Goal: Task Accomplishment & Management: Complete application form

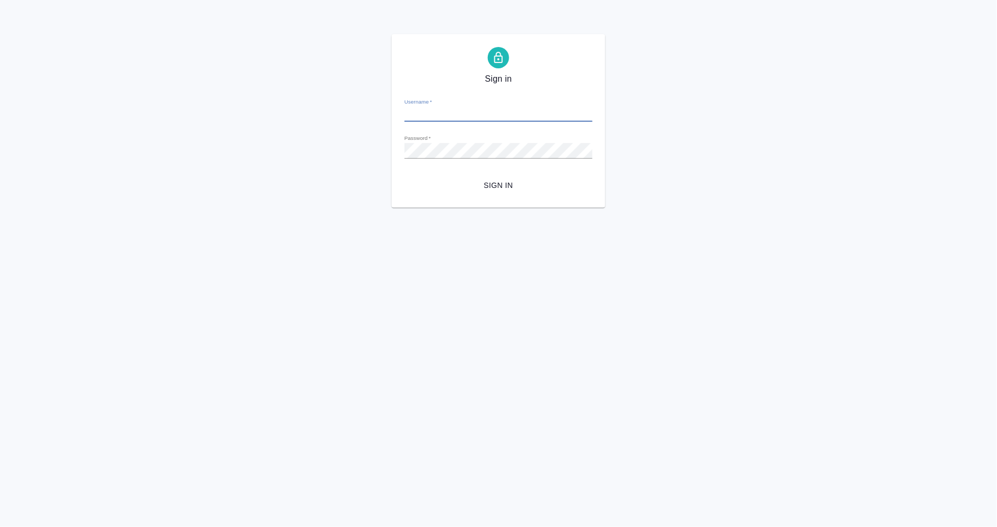
type input "a.mangul@awatera.com"
click at [492, 181] on span "Sign in" at bounding box center [498, 185] width 171 height 13
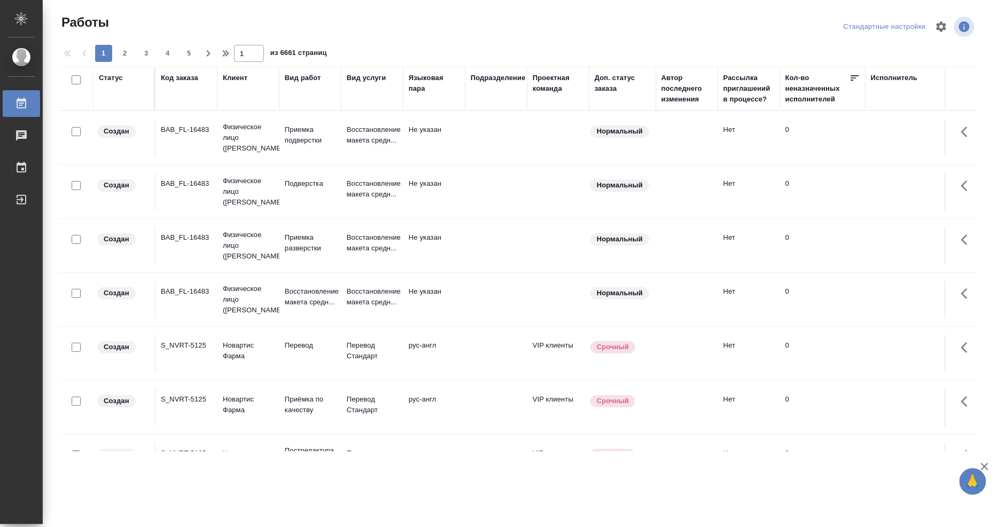
click at [892, 82] on div "Исполнитель" at bounding box center [894, 78] width 47 height 11
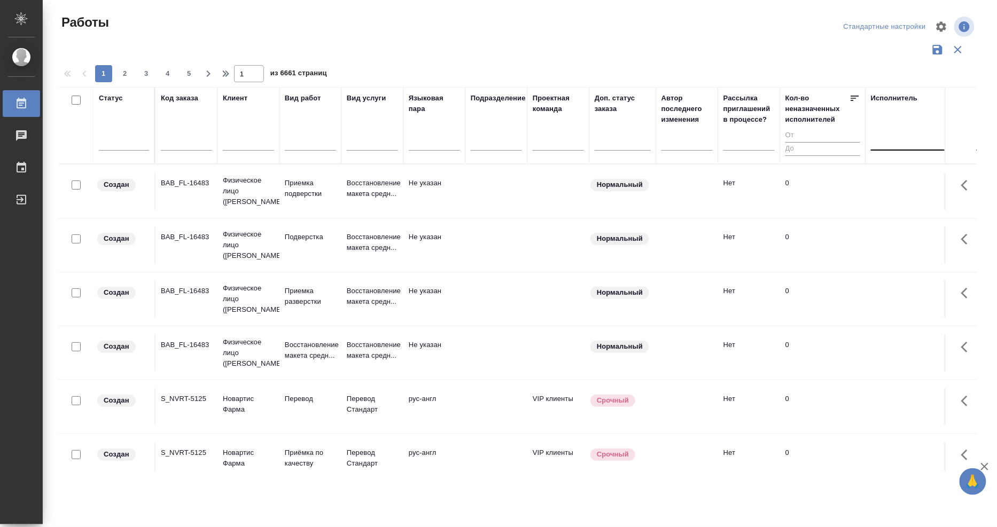
click at [886, 146] on div at bounding box center [940, 139] width 139 height 15
click at [886, 177] on div "Свои работы" at bounding box center [951, 174] width 160 height 19
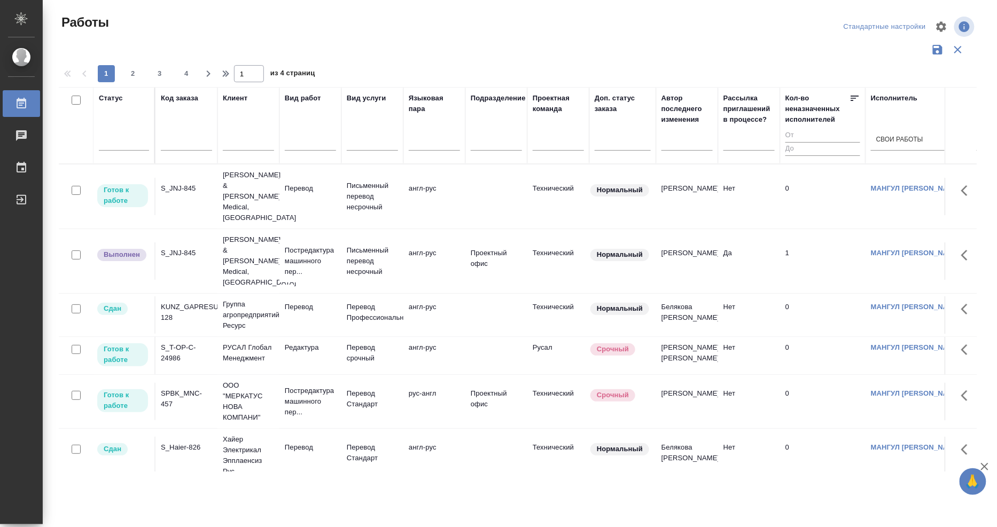
click at [174, 183] on td "S_JNJ-845" at bounding box center [186, 196] width 62 height 37
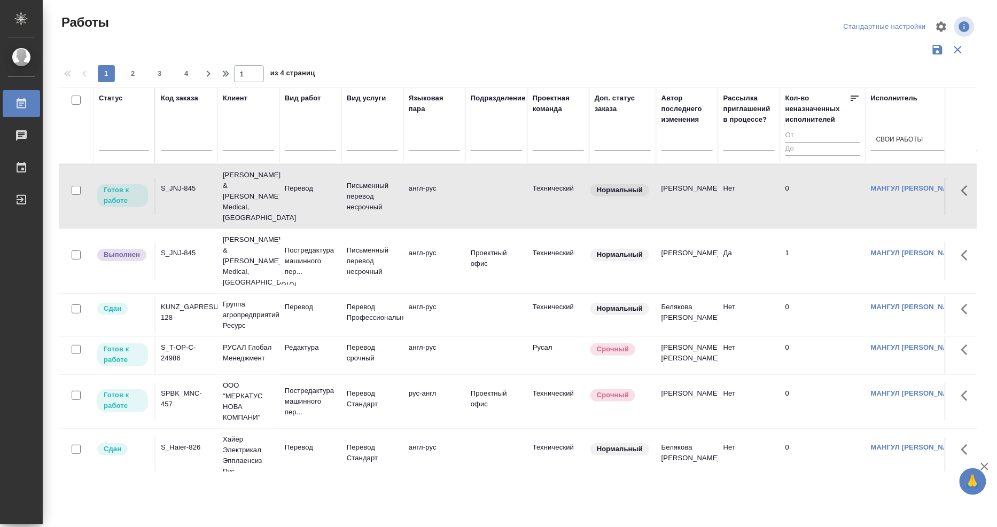
click at [174, 183] on td "S_JNJ-845" at bounding box center [186, 196] width 62 height 37
click at [174, 182] on td "S_JNJ-845" at bounding box center [186, 196] width 62 height 37
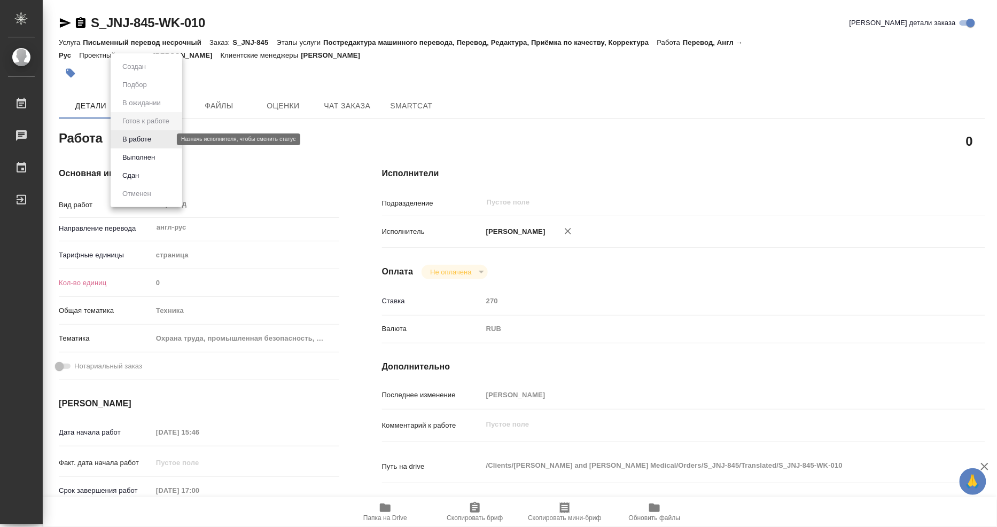
click at [168, 140] on body "🙏 .cls-1 fill:#fff; AWATERA [PERSON_NAME] Чаты График Выйти S_JNJ-845-WK-010 Кр…" at bounding box center [498, 263] width 997 height 527
click at [157, 158] on button "Выполнен" at bounding box center [138, 158] width 39 height 12
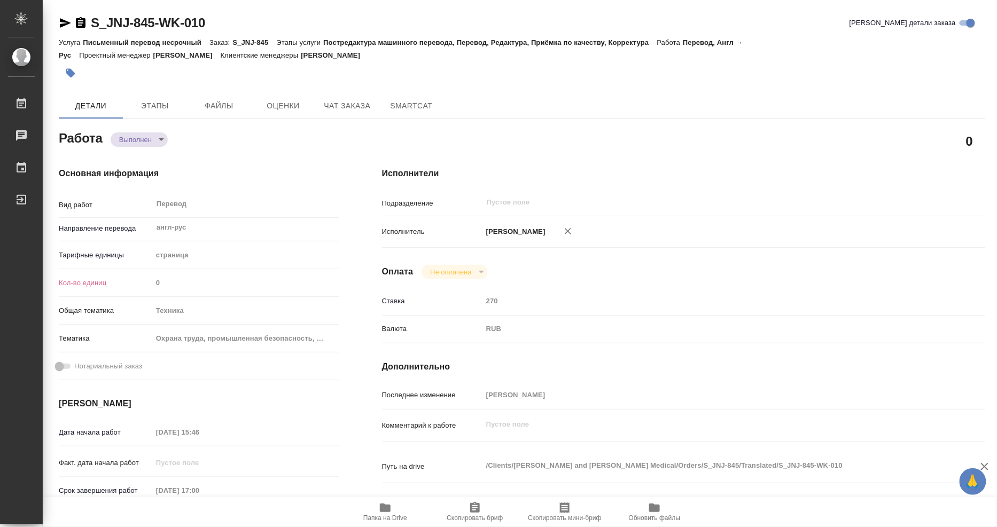
type textarea "x"
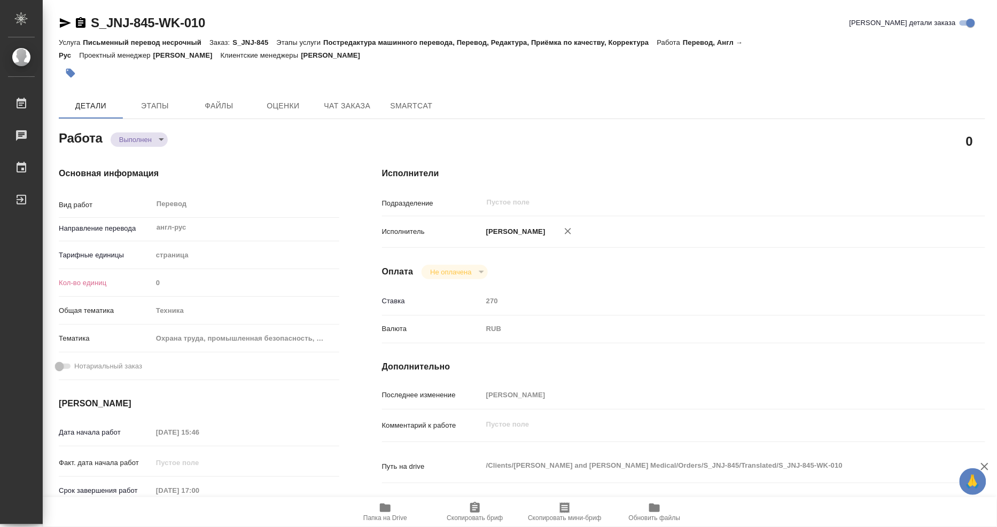
type textarea "x"
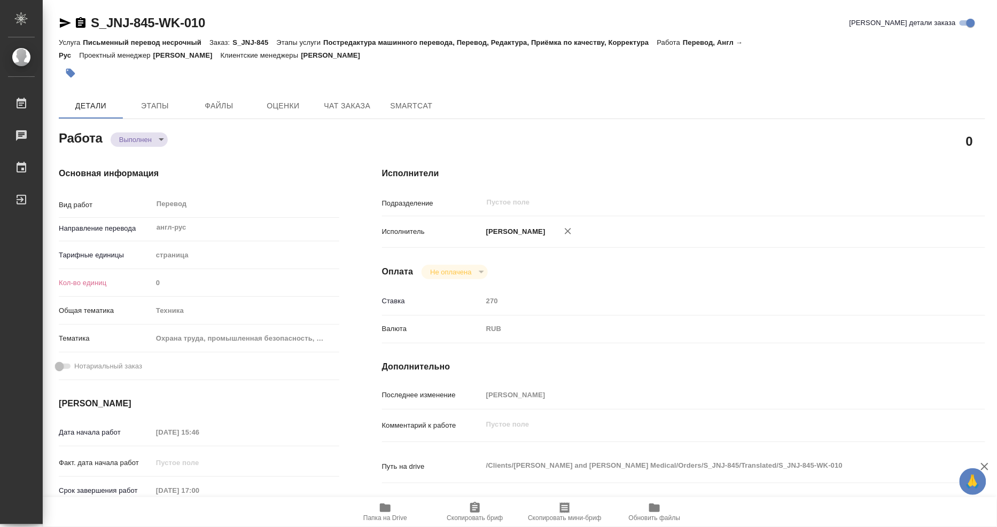
type textarea "x"
